Goal: Contribute content: Add original content to the website for others to see

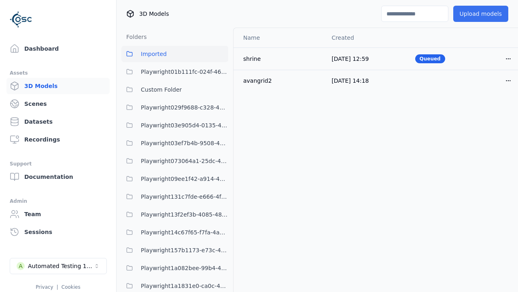
click at [475, 14] on button "Upload models" at bounding box center [481, 14] width 55 height 16
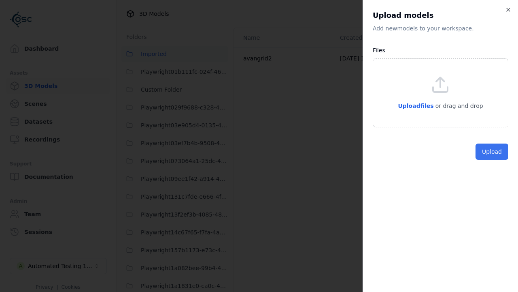
click at [493, 160] on button "Upload" at bounding box center [492, 151] width 33 height 16
